Goal: Task Accomplishment & Management: Complete application form

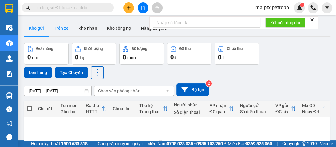
click at [66, 30] on button "Trên xe" at bounding box center [61, 28] width 25 height 15
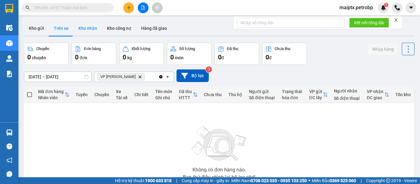
click at [89, 25] on button "Kho nhận" at bounding box center [88, 28] width 29 height 15
type input "[DATE] – [DATE]"
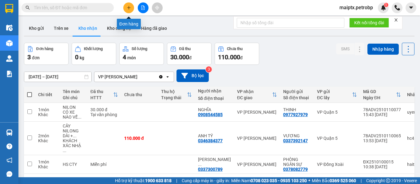
click at [126, 5] on button at bounding box center [128, 7] width 11 height 11
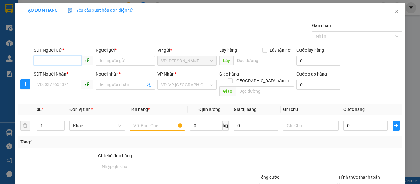
click at [55, 58] on input "SĐT Người Gửi *" at bounding box center [57, 61] width 47 height 10
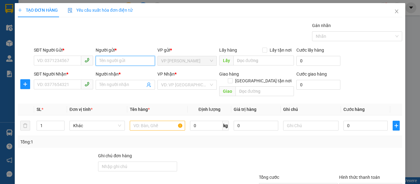
click at [117, 62] on input "Người gửi *" at bounding box center [125, 61] width 59 height 10
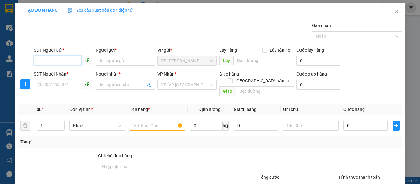
click at [58, 61] on input "SĐT Người Gửi *" at bounding box center [57, 61] width 47 height 10
click at [70, 72] on div "0334073074 - [PERSON_NAME]" at bounding box center [67, 73] width 61 height 7
type input "0334073074"
type input "LAN ANH"
type input "0976073027"
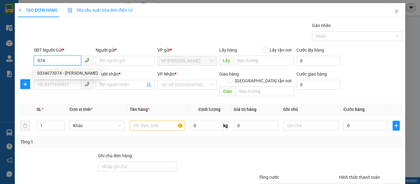
type input "HÀ"
type input "120.000"
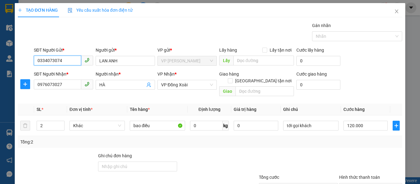
scroll to position [31, 0]
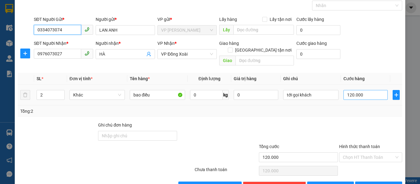
type input "0334073074"
type input "1"
type input "16"
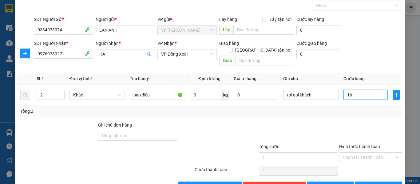
type input "16"
type input "160"
type input "1.600"
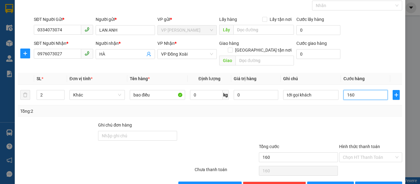
type input "1.600"
type input "16.000"
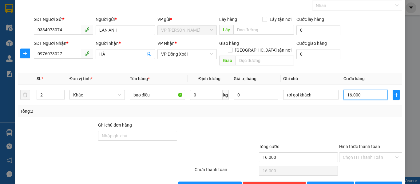
type input "160.000"
click at [223, 126] on div at bounding box center [218, 133] width 80 height 22
click at [336, 147] on span "[PERSON_NAME] và In" at bounding box center [388, 186] width 43 height 7
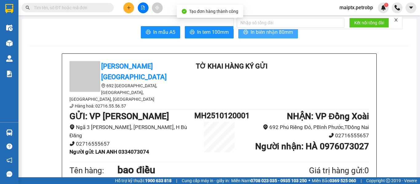
click at [272, 37] on button "In biên nhận 80mm" at bounding box center [268, 32] width 60 height 12
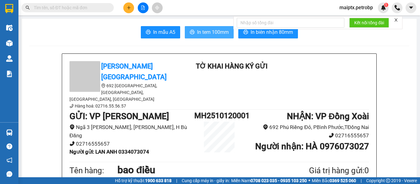
click at [212, 32] on span "In tem 100mm" at bounding box center [213, 32] width 32 height 8
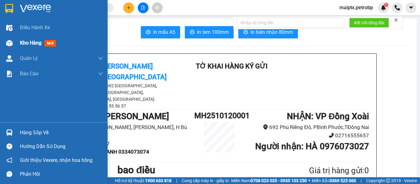
click at [31, 44] on span "Kho hàng" at bounding box center [31, 43] width 22 height 6
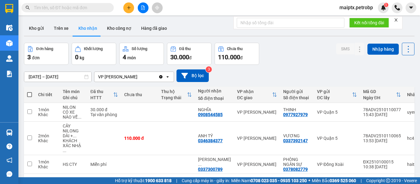
click at [336, 20] on icon "close" at bounding box center [396, 19] width 3 height 3
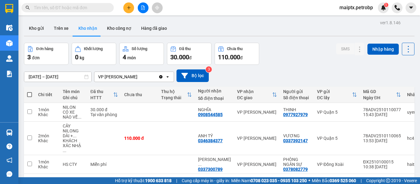
click at [81, 27] on button "Kho nhận" at bounding box center [88, 28] width 29 height 15
click at [130, 11] on button at bounding box center [128, 7] width 11 height 11
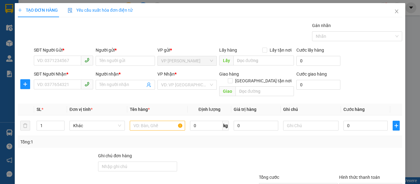
click at [22, 90] on div at bounding box center [25, 84] width 15 height 15
click at [23, 85] on icon "plus" at bounding box center [25, 84] width 5 height 5
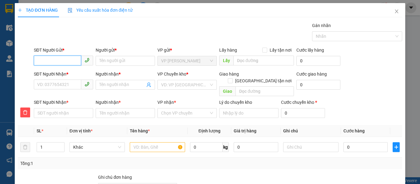
click at [58, 59] on input "SĐT Người Gửi *" at bounding box center [57, 61] width 47 height 10
type input "0979066060"
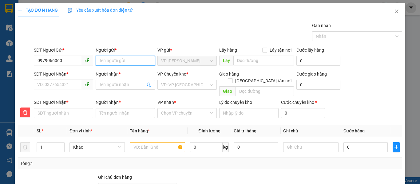
click at [106, 64] on input "Người gửi *" at bounding box center [125, 61] width 59 height 10
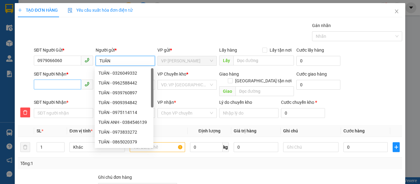
type input "TUÂN"
click at [44, 85] on input "SĐT Người Nhận *" at bounding box center [57, 85] width 47 height 10
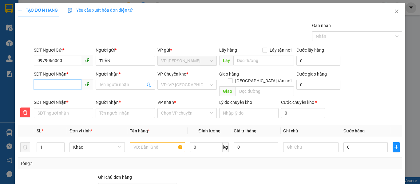
type input "0"
type input "09"
type input "090"
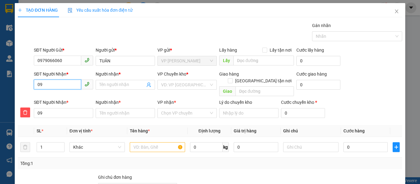
type input "090"
type input "0901"
type input "09015"
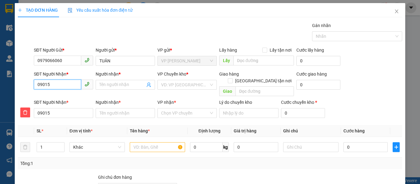
type input "090158"
type input "0901588"
type input "09015885"
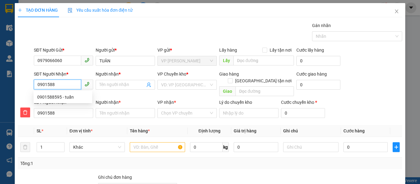
type input "09015885"
type input "090158859"
type input "0901588595"
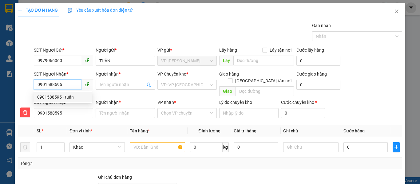
click at [45, 95] on div "0901588595 - tuấn" at bounding box center [62, 97] width 51 height 7
type input "tuấn"
type input "siêu thị aeon bd"
type input "tuấn"
type input "30.000"
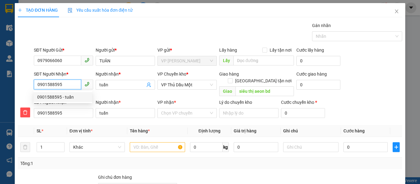
type input "30.000"
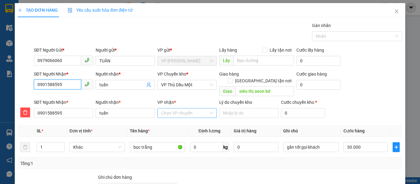
type input "0901588595"
click at [174, 109] on input "VP nhận *" at bounding box center [185, 113] width 48 height 9
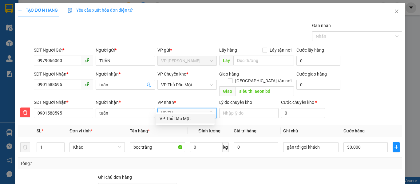
type input "VP THU"
click at [173, 119] on div "VP Thủ Dầu Một" at bounding box center [185, 118] width 51 height 7
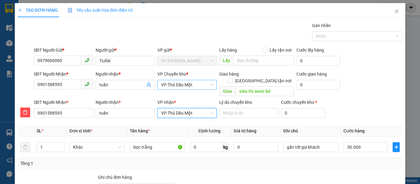
click at [168, 85] on span "VP Thủ Dầu Một" at bounding box center [187, 84] width 52 height 9
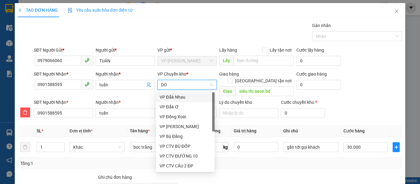
type input "D"
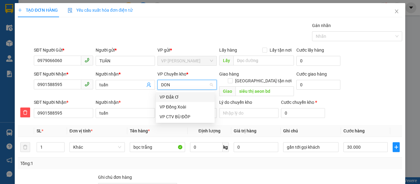
type input "DONG"
click at [168, 96] on div "VP Đồng Xoài" at bounding box center [185, 97] width 51 height 7
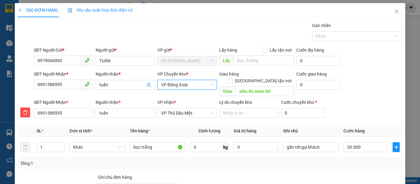
scroll to position [62, 0]
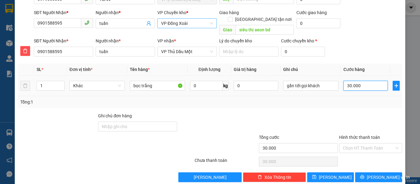
click at [336, 81] on input "30.000" at bounding box center [366, 86] width 44 height 10
type input "3"
type input "30"
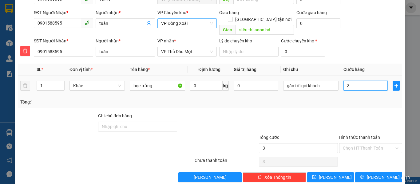
type input "30"
type input "300"
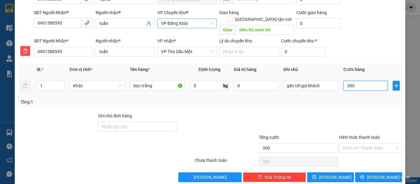
type input "3.000"
type input "30.000"
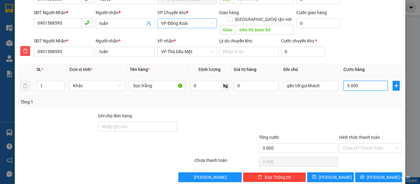
type input "30.000"
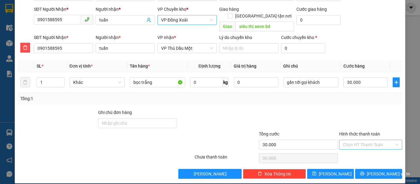
click at [336, 140] on input "Hình thức thanh toán" at bounding box center [368, 144] width 51 height 9
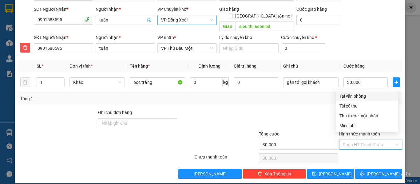
click at [336, 97] on div "Tại văn phòng" at bounding box center [367, 96] width 55 height 7
type input "0"
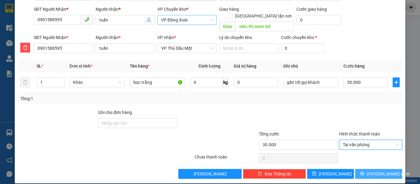
click at [336, 147] on button "[PERSON_NAME] và In" at bounding box center [378, 174] width 47 height 10
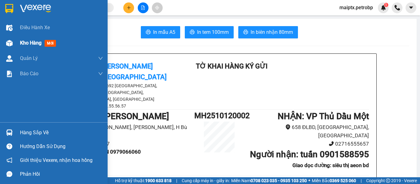
click at [12, 40] on img at bounding box center [9, 43] width 6 height 6
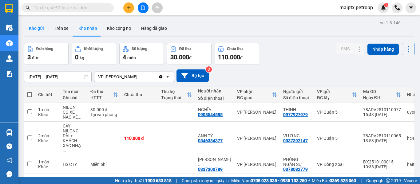
click at [29, 26] on button "Kho gửi" at bounding box center [36, 28] width 25 height 15
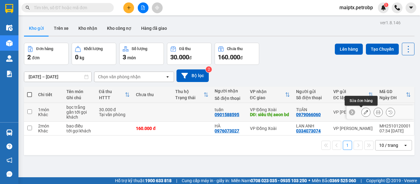
click at [336, 114] on icon at bounding box center [366, 112] width 4 height 4
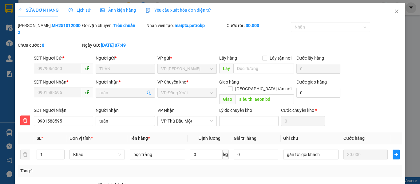
type input "0979066060"
type input "0901588595"
type input "siêu thị aeon bd"
type input "30.000"
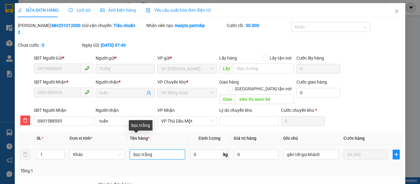
click at [153, 147] on input "bọc trắng" at bounding box center [157, 155] width 55 height 10
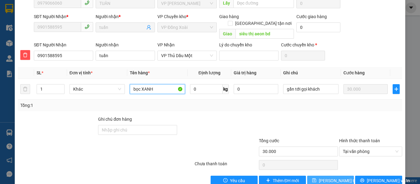
type input "bọc XANH"
click at [336, 147] on span "[PERSON_NAME] thay đổi" at bounding box center [343, 180] width 49 height 7
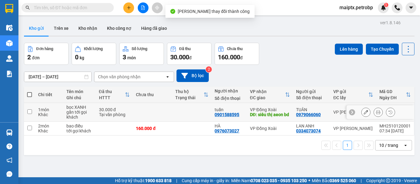
click at [336, 113] on icon at bounding box center [378, 112] width 4 height 4
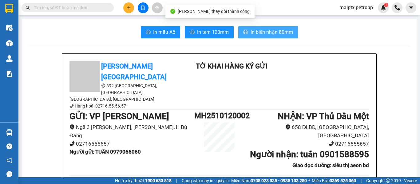
click at [251, 31] on span "In biên nhận 80mm" at bounding box center [272, 32] width 42 height 8
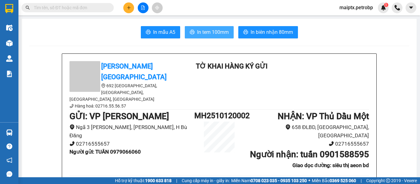
click at [197, 32] on span "In tem 100mm" at bounding box center [213, 32] width 32 height 8
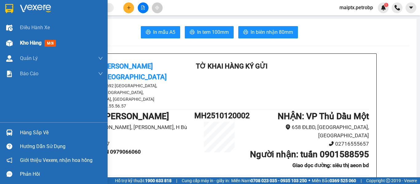
click at [18, 43] on div "Kho hàng mới" at bounding box center [54, 42] width 108 height 15
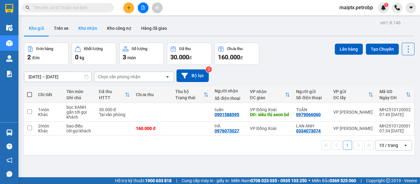
click at [88, 30] on button "Kho nhận" at bounding box center [88, 28] width 29 height 15
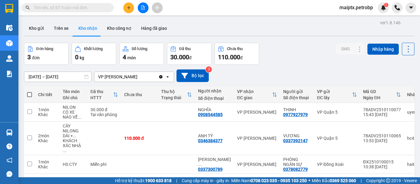
scroll to position [28, 0]
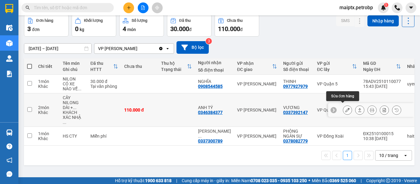
click at [336, 108] on icon at bounding box center [347, 110] width 4 height 4
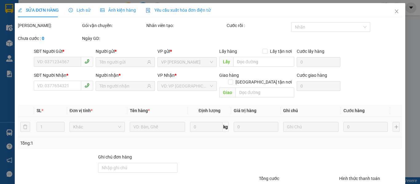
type input "0337392147"
type input "VƯƠNG"
type input "0346384377"
type input "ANH TÝ"
type input "110.000"
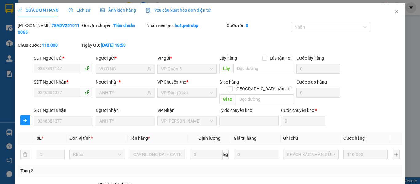
click at [43, 23] on b "78ADV2510110065" at bounding box center [49, 29] width 62 height 12
copy b "78ADV2510110065"
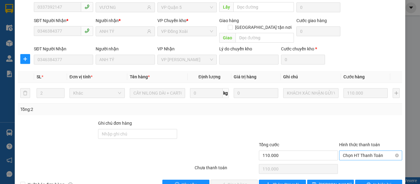
click at [336, 147] on span "Chọn HT Thanh Toán" at bounding box center [371, 155] width 56 height 9
click at [336, 147] on div "Tại văn phòng" at bounding box center [367, 154] width 55 height 7
type input "0"
click at [242, 147] on span "Giao hàng" at bounding box center [238, 184] width 20 height 7
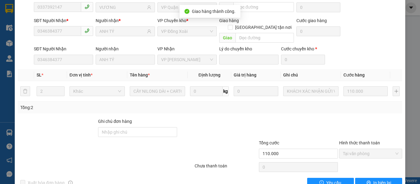
scroll to position [0, 0]
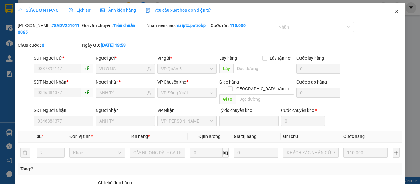
click at [336, 11] on icon "close" at bounding box center [396, 12] width 3 height 4
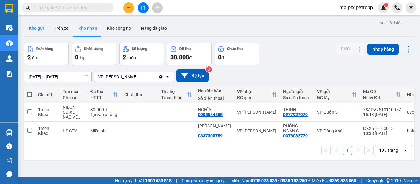
click at [36, 27] on button "Kho gửi" at bounding box center [36, 28] width 25 height 15
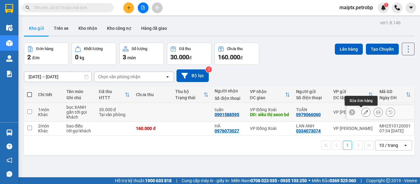
click at [336, 112] on button at bounding box center [366, 112] width 9 height 11
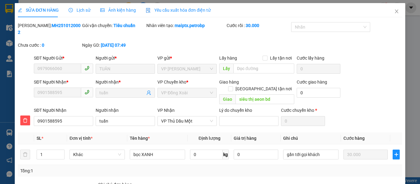
type input "0979066060"
type input "0901588595"
type input "siêu thị aeon bd"
type input "30.000"
click at [48, 26] on b "MH2510120002" at bounding box center [49, 29] width 63 height 12
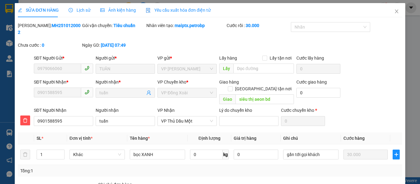
click at [48, 26] on b "MH2510120002" at bounding box center [49, 29] width 63 height 12
copy b "MH2510120002"
click at [336, 11] on icon "close" at bounding box center [396, 11] width 5 height 5
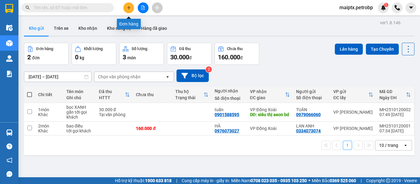
click at [130, 7] on icon "plus" at bounding box center [129, 8] width 4 height 4
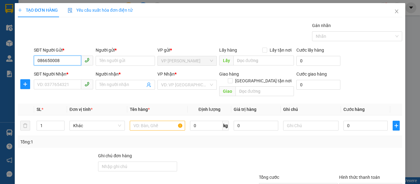
type input "0866500080"
click at [61, 73] on div "0866500080 - nv Mai" at bounding box center [62, 73] width 51 height 7
type input "nv Mai"
type input "0904054300"
type input "Đông Tuyết"
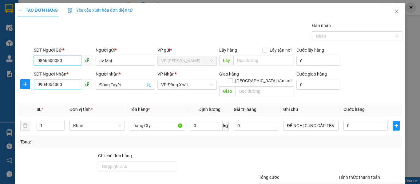
type input "0866500080"
click at [55, 83] on input "0904054300" at bounding box center [57, 85] width 47 height 10
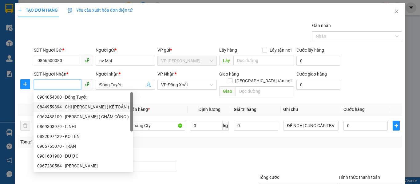
click at [54, 106] on div "0844959394 - CHỊ [PERSON_NAME] ( KẾ TOÁN )" at bounding box center [83, 107] width 92 height 7
type input "0844959394"
type input "CHỊ [PERSON_NAME] ( KẾ TOÁN )"
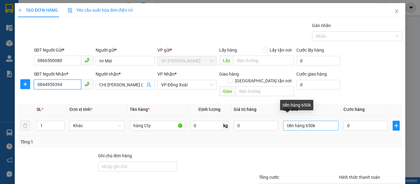
type input "0844959394"
drag, startPoint x: 314, startPoint y: 120, endPoint x: 303, endPoint y: 119, distance: 11.1
click at [303, 121] on input "tiền hàng 650k" at bounding box center [310, 126] width 55 height 10
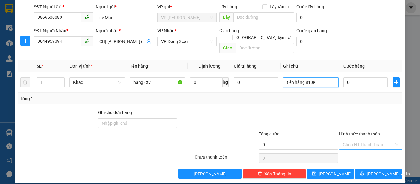
type input "tiền hàng 810K"
click at [336, 140] on input "Hình thức thanh toán" at bounding box center [368, 144] width 51 height 9
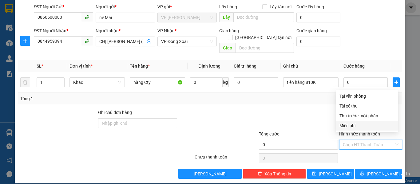
click at [336, 126] on div "Miễn phí" at bounding box center [367, 125] width 55 height 7
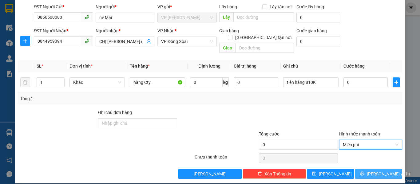
click at [336, 147] on span "[PERSON_NAME] và In" at bounding box center [388, 174] width 43 height 7
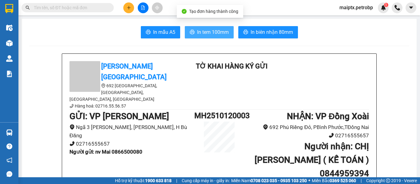
click at [215, 33] on span "In tem 100mm" at bounding box center [213, 32] width 32 height 8
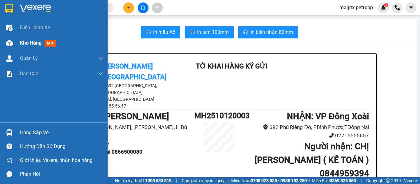
click at [14, 41] on div at bounding box center [9, 43] width 11 height 11
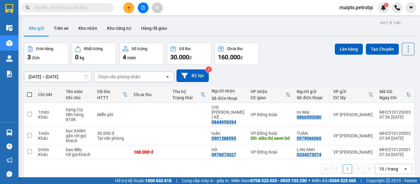
click at [104, 147] on div "1 10 / trang open" at bounding box center [219, 169] width 391 height 20
click at [61, 29] on button "Trên xe" at bounding box center [61, 28] width 25 height 15
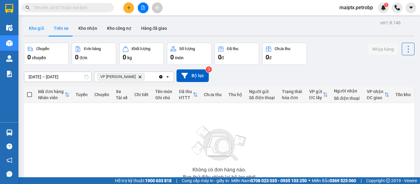
click at [42, 27] on button "Kho gửi" at bounding box center [36, 28] width 25 height 15
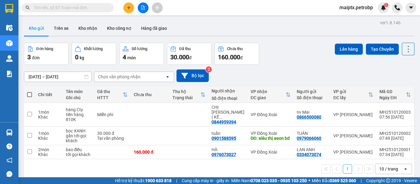
click at [210, 147] on div "1 10 / trang open" at bounding box center [219, 169] width 391 height 20
click at [60, 35] on button "Trên xe" at bounding box center [61, 28] width 25 height 15
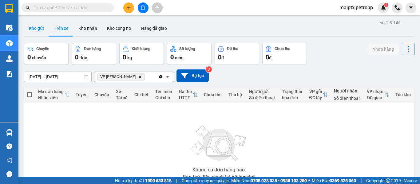
click at [41, 31] on button "Kho gửi" at bounding box center [36, 28] width 25 height 15
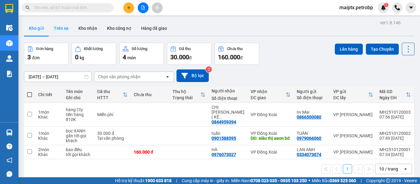
click at [63, 34] on button "Trên xe" at bounding box center [61, 28] width 25 height 15
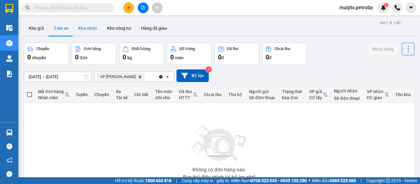
click at [90, 31] on button "Kho nhận" at bounding box center [88, 28] width 29 height 15
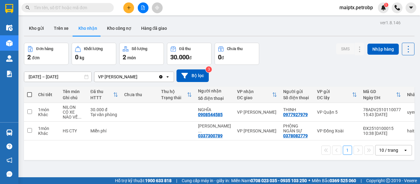
click at [60, 77] on div "ver 1.8.146 Kho gửi Trên xe Kho nhận Kho công nợ Hàng đã giao Đơn hàng 2 đơn Kh…" at bounding box center [220, 110] width 396 height 184
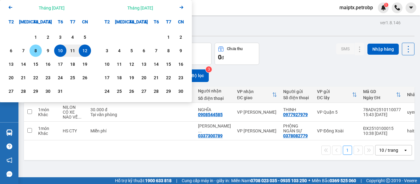
click at [35, 54] on div "8" at bounding box center [35, 50] width 9 height 7
click at [85, 50] on div "12" at bounding box center [85, 50] width 9 height 7
type input "[DATE] – [DATE]"
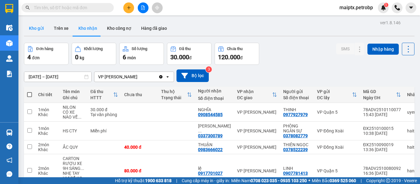
click at [36, 31] on button "Kho gửi" at bounding box center [36, 28] width 25 height 15
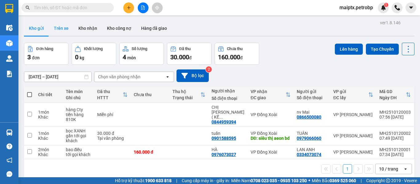
scroll to position [28, 0]
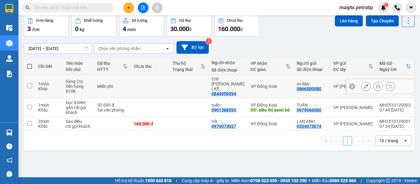
click at [36, 79] on td "1 món Khác" at bounding box center [49, 87] width 28 height 24
checkbox input "true"
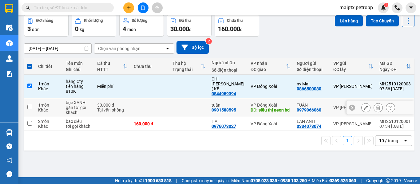
click at [50, 108] on div "Khác" at bounding box center [49, 110] width 22 height 5
checkbox input "true"
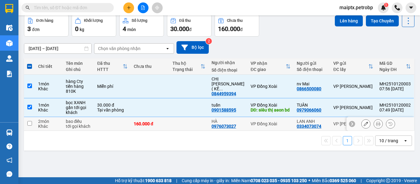
click at [40, 124] on div "Khác" at bounding box center [49, 126] width 22 height 5
checkbox input "true"
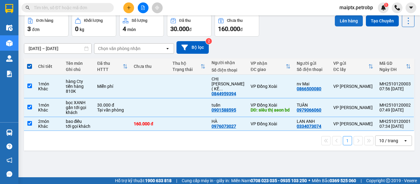
click at [336, 18] on button "Lên hàng" at bounding box center [349, 20] width 28 height 11
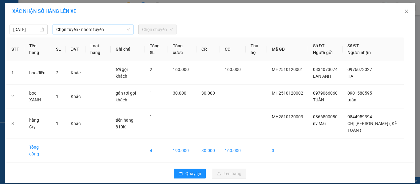
click at [67, 28] on span "Chọn tuyến - nhóm tuyến" at bounding box center [93, 29] width 74 height 9
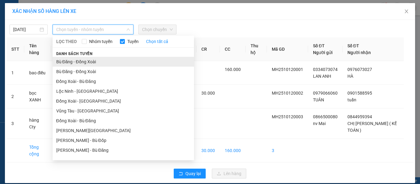
click at [75, 60] on li "Bù Đăng - Đồng Xoài" at bounding box center [123, 62] width 141 height 10
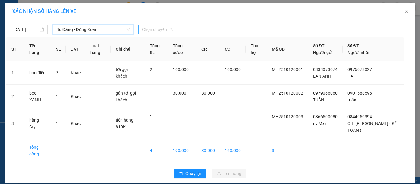
click at [143, 32] on span "Chọn chuyến" at bounding box center [157, 29] width 31 height 9
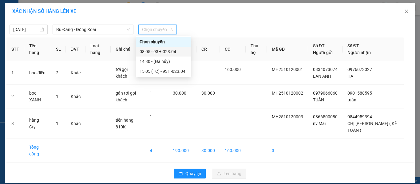
click at [145, 52] on div "08:05 - 93H-023.04" at bounding box center [164, 51] width 48 height 7
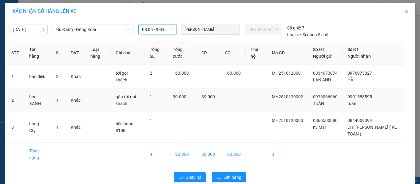
scroll to position [10, 0]
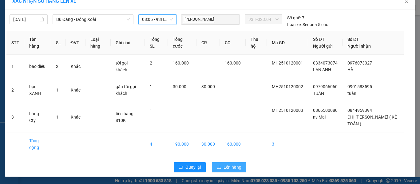
click at [220, 147] on button "Lên hàng" at bounding box center [229, 167] width 34 height 10
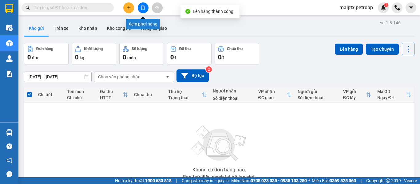
click at [145, 9] on icon "file-add" at bounding box center [142, 8] width 3 height 4
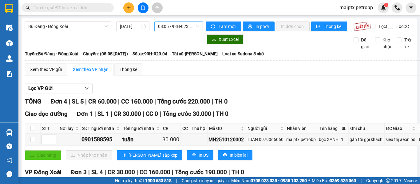
click at [179, 26] on span "08:05 - 93H-023.04" at bounding box center [178, 26] width 41 height 9
click at [49, 73] on div "Xem theo VP gửi" at bounding box center [46, 69] width 32 height 7
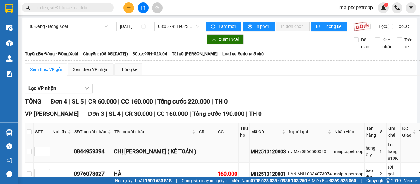
scroll to position [92, 0]
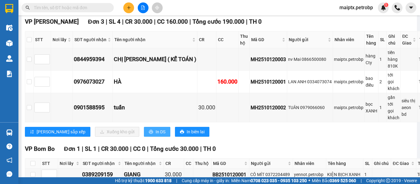
click at [156, 134] on span "In DS" at bounding box center [161, 132] width 10 height 7
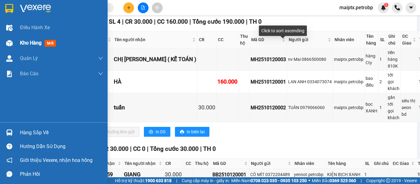
click at [7, 45] on img at bounding box center [9, 43] width 6 height 6
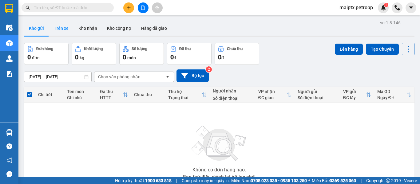
click at [57, 29] on button "Trên xe" at bounding box center [61, 28] width 25 height 15
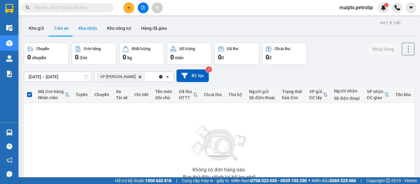
click at [81, 26] on button "Kho nhận" at bounding box center [88, 28] width 29 height 15
type input "[DATE] – [DATE]"
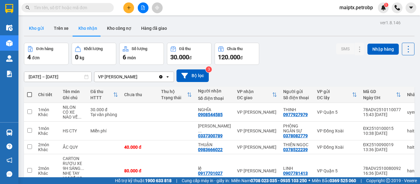
click at [37, 30] on button "Kho gửi" at bounding box center [36, 28] width 25 height 15
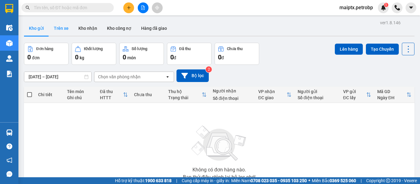
click at [66, 26] on button "Trên xe" at bounding box center [61, 28] width 25 height 15
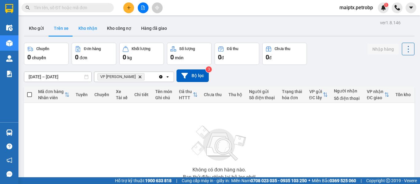
click at [95, 27] on button "Kho nhận" at bounding box center [88, 28] width 29 height 15
type input "[DATE] – [DATE]"
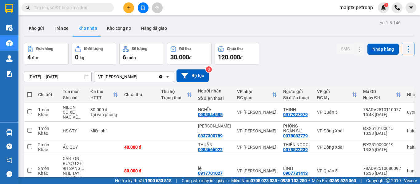
scroll to position [33, 0]
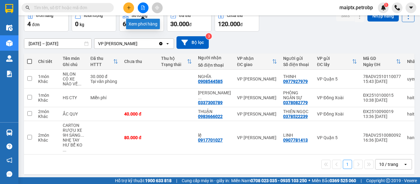
click at [146, 5] on button at bounding box center [143, 7] width 11 height 11
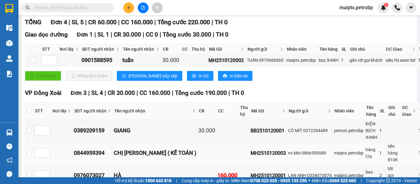
scroll to position [18, 0]
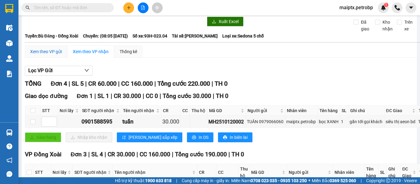
click at [58, 55] on div "Xem theo VP gửi" at bounding box center [46, 51] width 32 height 7
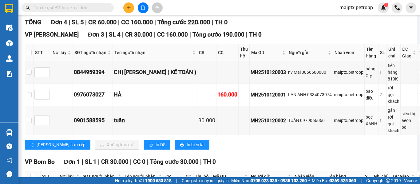
scroll to position [18, 0]
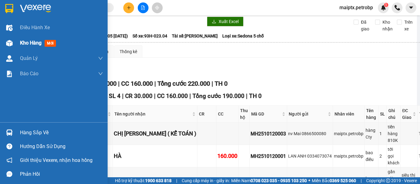
click at [40, 43] on span "Kho hàng" at bounding box center [31, 43] width 22 height 6
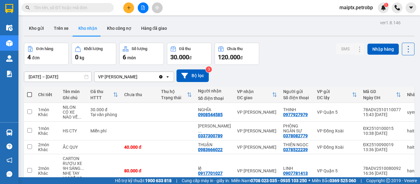
click at [88, 27] on button "Kho nhận" at bounding box center [88, 28] width 29 height 15
click at [47, 9] on input "text" at bounding box center [70, 7] width 73 height 7
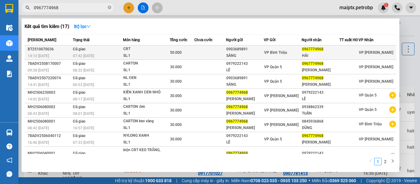
type input "0967774968"
click at [105, 53] on td "Đã giao 07:42 [DATE]" at bounding box center [97, 53] width 52 height 14
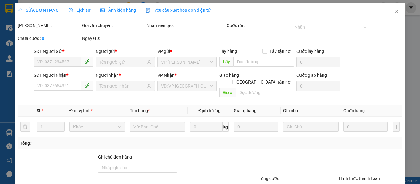
type input "0903689891"
type input "SÁNG"
type input "0967774968"
type input "HẢI"
type input "50.000"
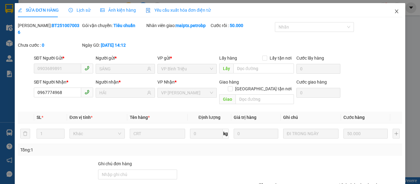
click at [336, 11] on span "Close" at bounding box center [396, 11] width 17 height 17
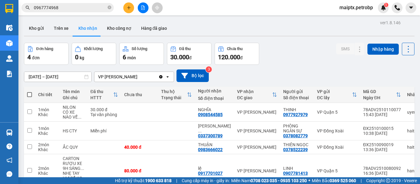
click at [90, 7] on input "0967774968" at bounding box center [70, 7] width 73 height 7
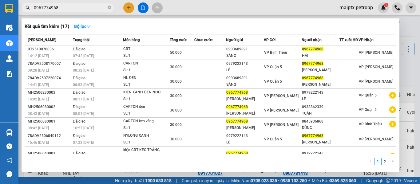
drag, startPoint x: 94, startPoint y: 8, endPoint x: 38, endPoint y: 9, distance: 56.0
click at [38, 9] on input "0967774968" at bounding box center [70, 7] width 73 height 7
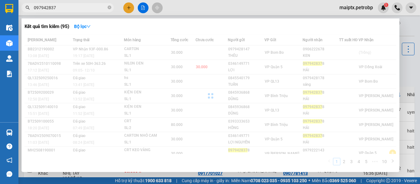
type input "0979428378"
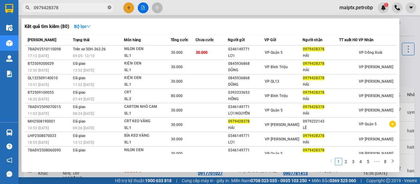
click at [108, 7] on icon "close-circle" at bounding box center [110, 8] width 4 height 4
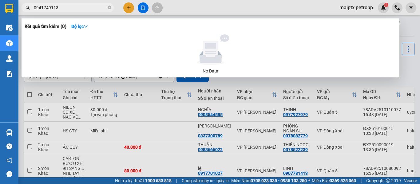
click at [187, 9] on div at bounding box center [210, 92] width 420 height 184
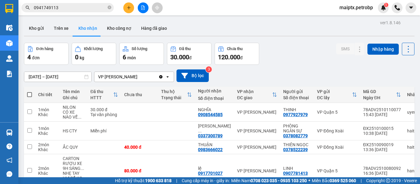
click at [47, 7] on input "0941749113" at bounding box center [70, 7] width 73 height 7
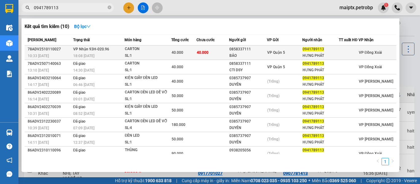
type input "0941789113"
click at [102, 58] on div "18:08 [DATE]" at bounding box center [98, 56] width 51 height 7
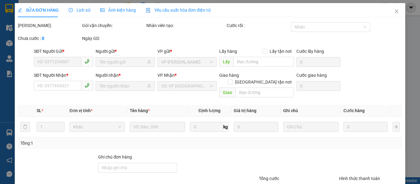
type input "0858337111"
type input "BẢO"
type input "0941789113"
type input "HƯNG PHÁT"
type input "40.000"
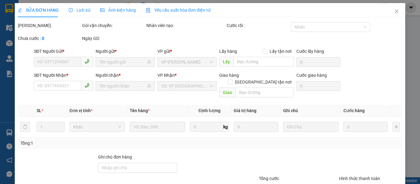
type input "40.000"
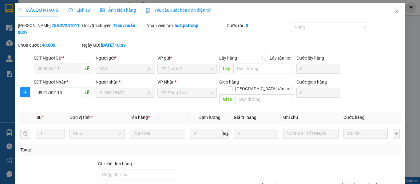
drag, startPoint x: 33, startPoint y: 26, endPoint x: 72, endPoint y: 27, distance: 38.5
click at [72, 27] on b "78ADV2510110027" at bounding box center [49, 29] width 62 height 12
copy b "78ADV2510110027"
click at [62, 147] on div at bounding box center [57, 172] width 80 height 22
click at [336, 12] on icon "close" at bounding box center [396, 11] width 5 height 5
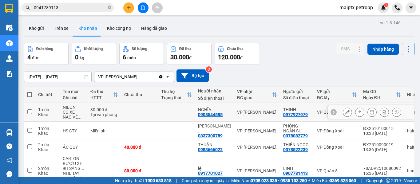
scroll to position [33, 0]
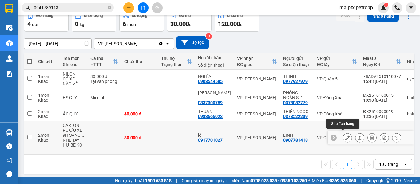
click at [336, 136] on icon at bounding box center [347, 138] width 4 height 4
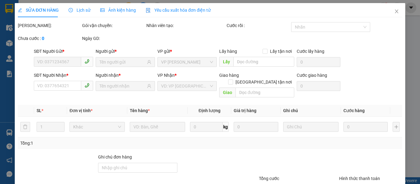
type input "0907781413"
type input "LINH"
type input "0917701027"
type input "lệ"
type input "80.000"
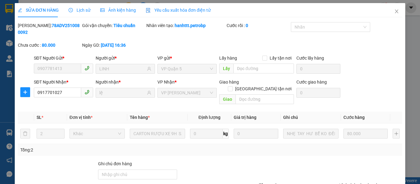
drag, startPoint x: 32, startPoint y: 26, endPoint x: 71, endPoint y: 25, distance: 39.1
click at [71, 25] on b "78ADV2510080092" at bounding box center [49, 29] width 62 height 12
copy b "78ADV2510080092"
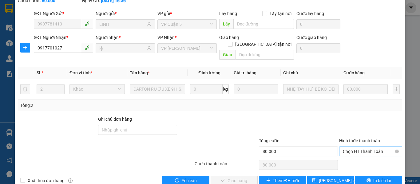
click at [336, 147] on span "Chọn HT Thanh Toán" at bounding box center [371, 151] width 56 height 9
click at [336, 147] on div "Tại văn phòng" at bounding box center [367, 150] width 55 height 7
type input "0"
click at [243, 147] on span "Giao hàng" at bounding box center [238, 180] width 20 height 7
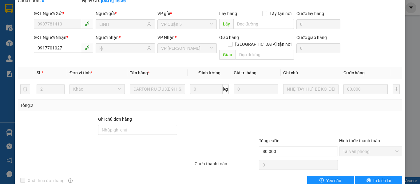
scroll to position [0, 0]
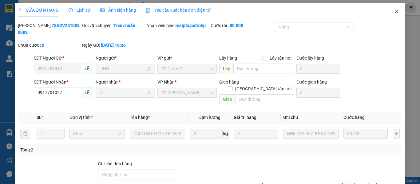
click at [336, 11] on icon "close" at bounding box center [396, 11] width 5 height 5
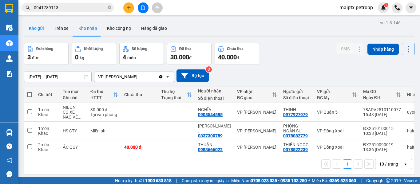
click at [33, 27] on button "Kho gửi" at bounding box center [36, 28] width 25 height 15
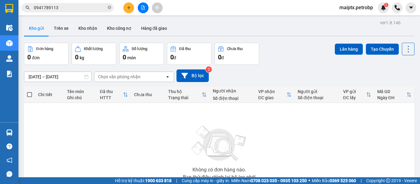
click at [77, 112] on div "Không có đơn hàng nào. Bạn thử điều chỉnh lại bộ lọc nhé!" at bounding box center [219, 151] width 384 height 92
